Goal: Information Seeking & Learning: Understand process/instructions

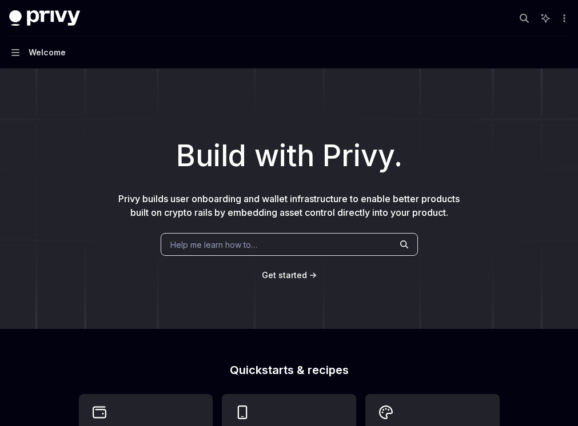
click at [232, 243] on span "Help me learn how to…" at bounding box center [213, 245] width 87 height 12
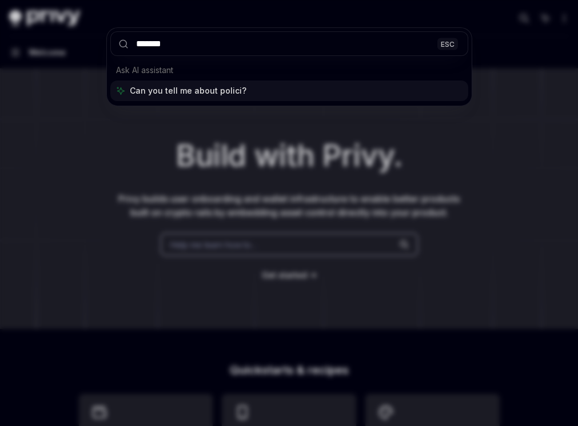
type input "********"
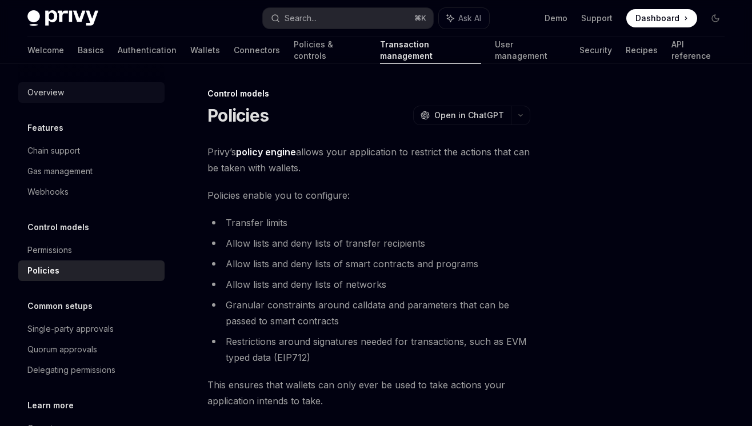
click at [61, 94] on div "Overview" at bounding box center [45, 93] width 37 height 14
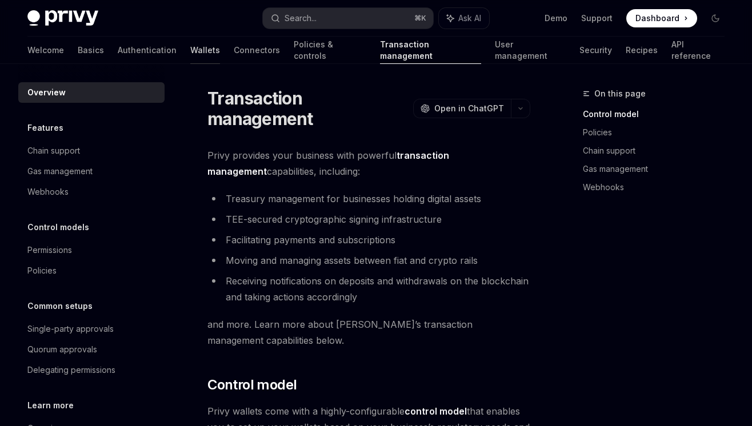
click at [190, 48] on link "Wallets" at bounding box center [205, 50] width 30 height 27
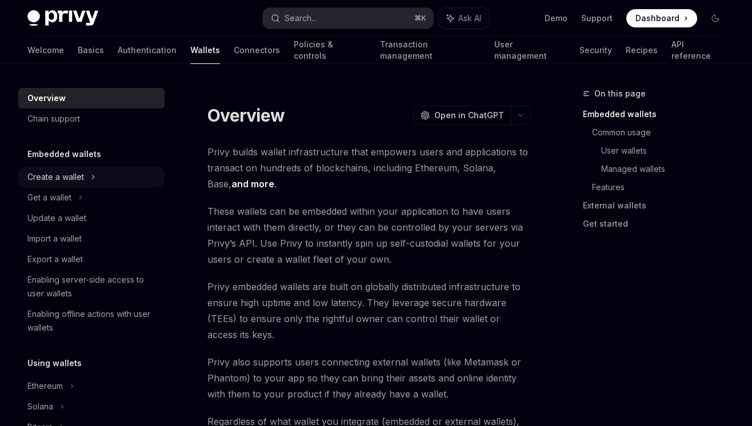
click at [73, 174] on div "Create a wallet" at bounding box center [55, 177] width 57 height 14
type textarea "*"
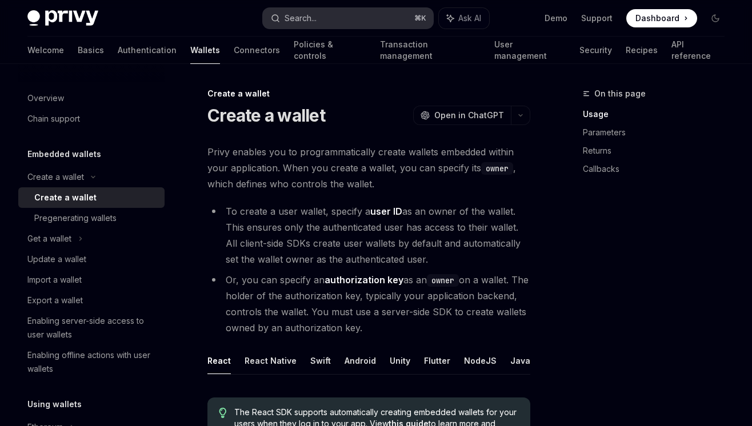
click at [300, 19] on div "Search..." at bounding box center [300, 18] width 32 height 14
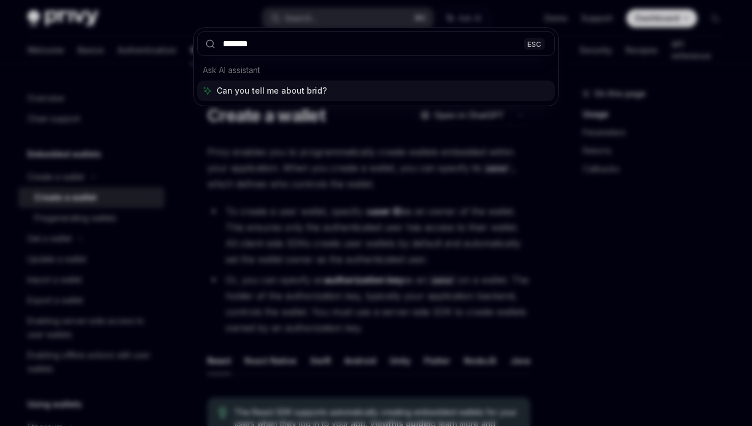
type input "********"
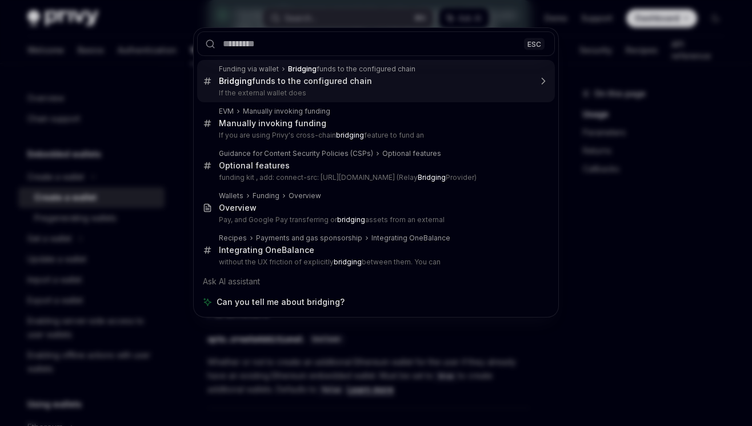
scroll to position [439, 0]
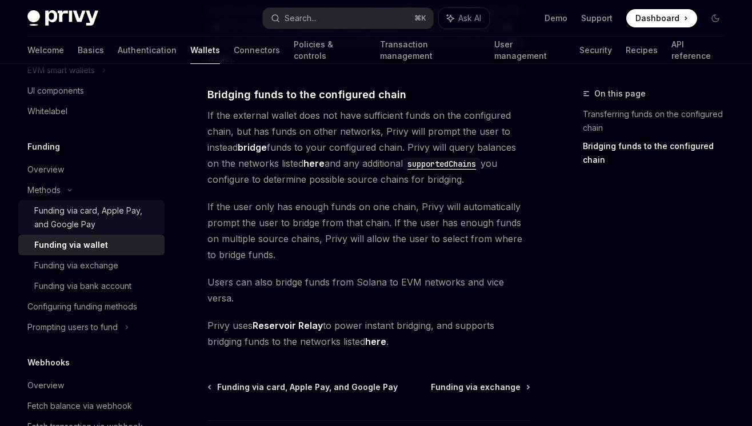
click at [59, 213] on div "Funding via card, Apple Pay, and Google Pay" at bounding box center [95, 217] width 123 height 27
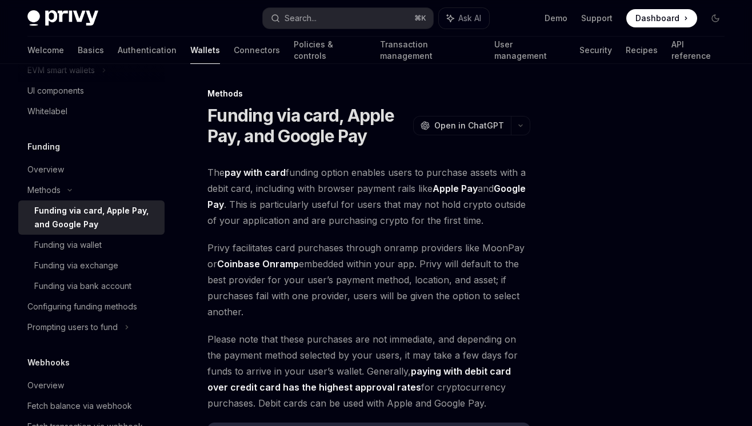
click at [545, 216] on div "Methods Funding via card, Apple Pay, and Google Pay OpenAI Open in ChatGPT Open…" at bounding box center [375, 419] width 715 height 711
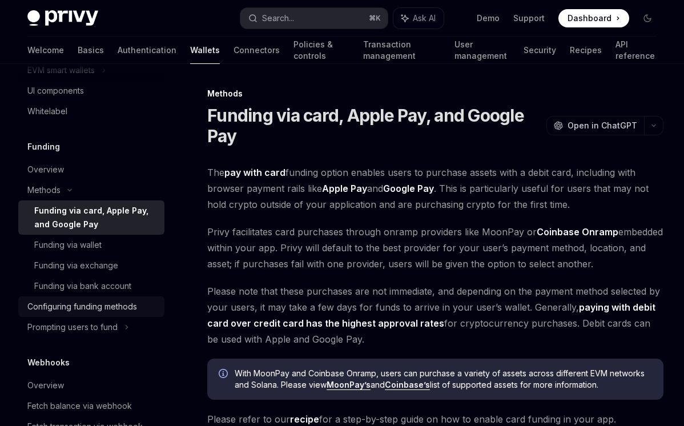
scroll to position [699, 0]
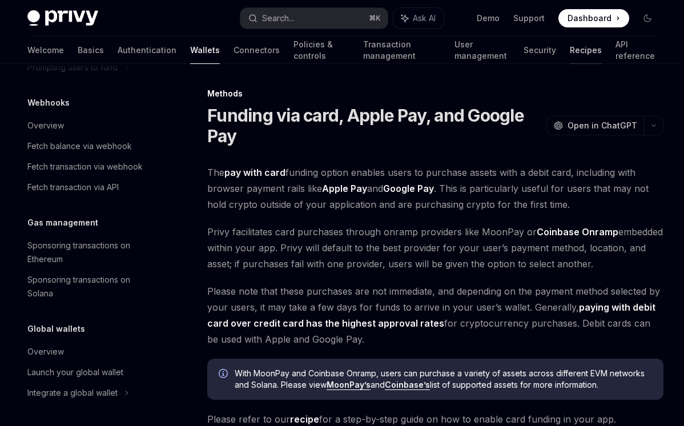
click at [577, 50] on link "Recipes" at bounding box center [586, 50] width 32 height 27
type textarea "*"
